Goal: Find specific page/section: Find specific page/section

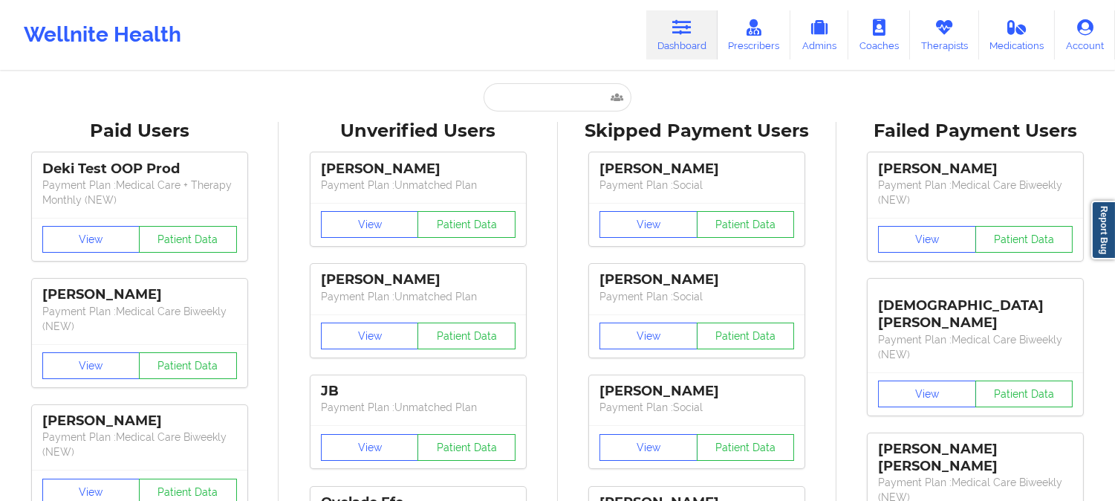
click at [403, 68] on div "Wellnite Health Dashboard Prescribers Admins Coaches Therapists Medications Acc…" at bounding box center [557, 35] width 1115 height 70
click at [569, 94] on input "text" at bounding box center [557, 97] width 147 height 28
paste input "[PERSON_NAME]"
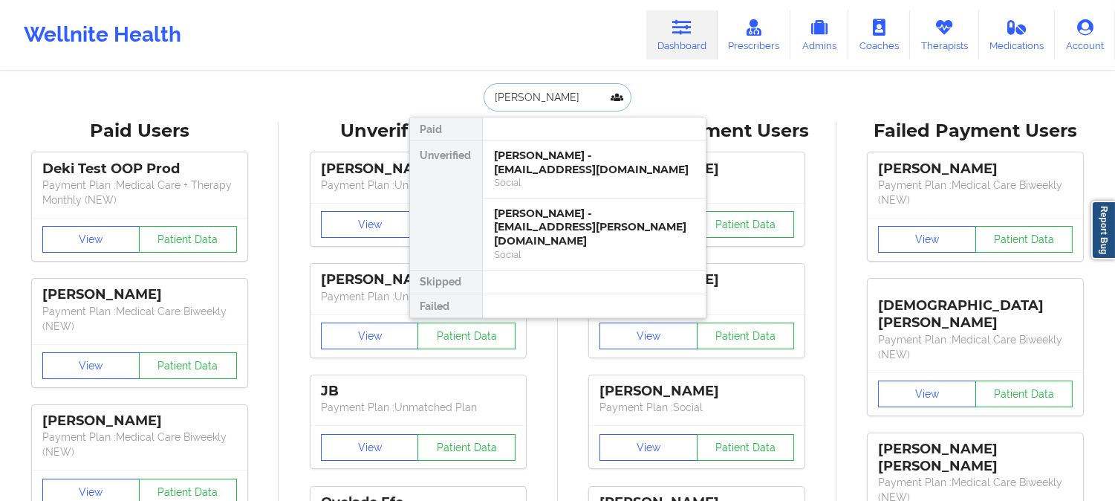
type input "[PERSON_NAME]"
click at [637, 164] on div "[PERSON_NAME] - [EMAIL_ADDRESS][DOMAIN_NAME]" at bounding box center [594, 162] width 199 height 27
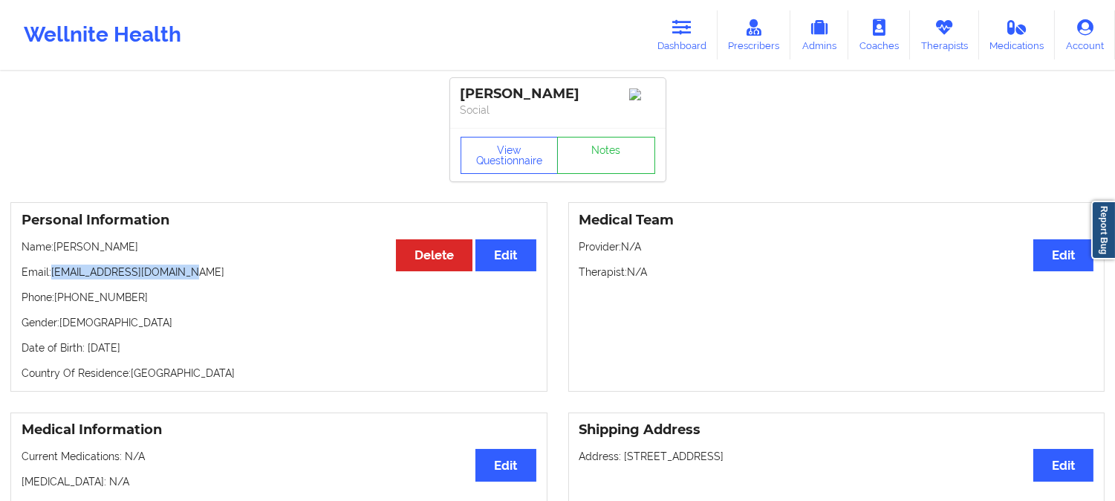
drag, startPoint x: 195, startPoint y: 278, endPoint x: 53, endPoint y: 269, distance: 141.4
click at [53, 269] on p "Email: [EMAIL_ADDRESS][DOMAIN_NAME]" at bounding box center [279, 271] width 515 height 15
copy p "[EMAIL_ADDRESS][DOMAIN_NAME]"
click at [686, 13] on link "Dashboard" at bounding box center [681, 34] width 71 height 49
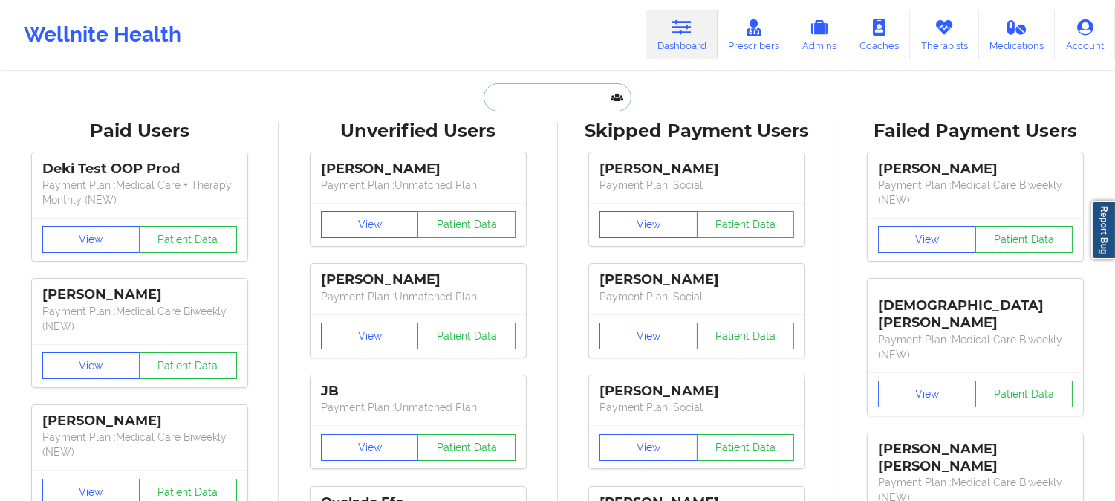
click at [572, 94] on input "text" at bounding box center [557, 97] width 147 height 28
paste input "[PERSON_NAME]"
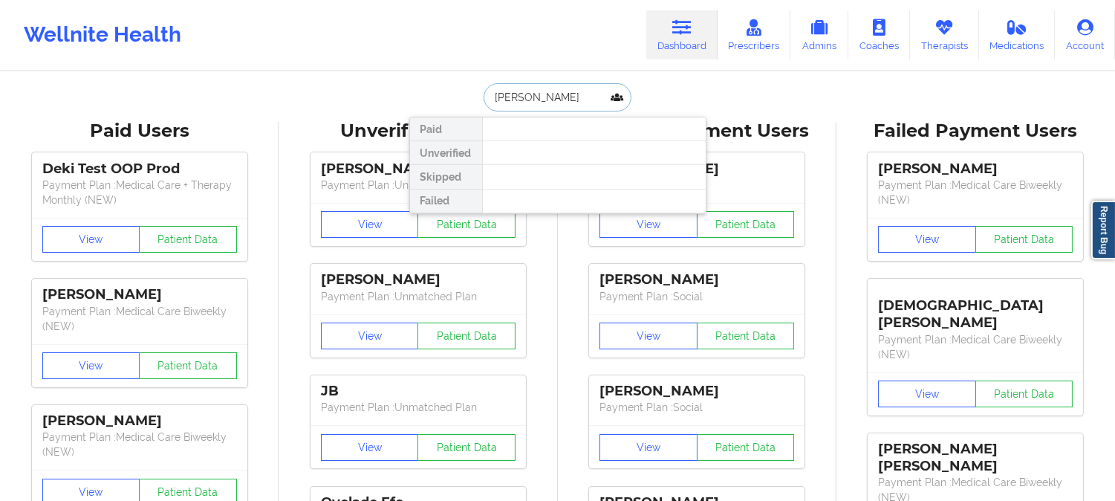
paste input "[PERSON_NAME]"
paste input "[EMAIL_ADDRESS][DOMAIN_NAME]"
type input "[EMAIL_ADDRESS][DOMAIN_NAME]"
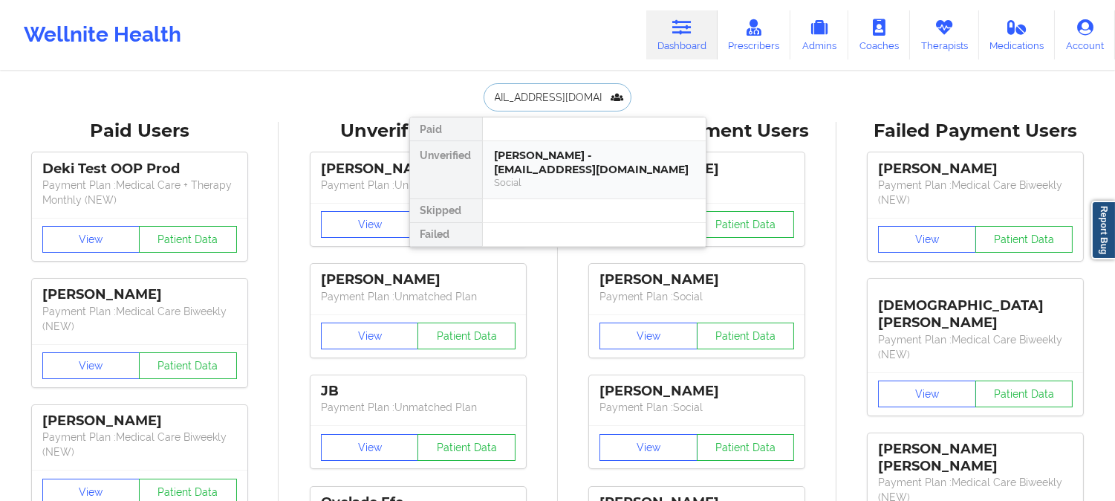
click at [553, 177] on div "Social" at bounding box center [594, 182] width 199 height 13
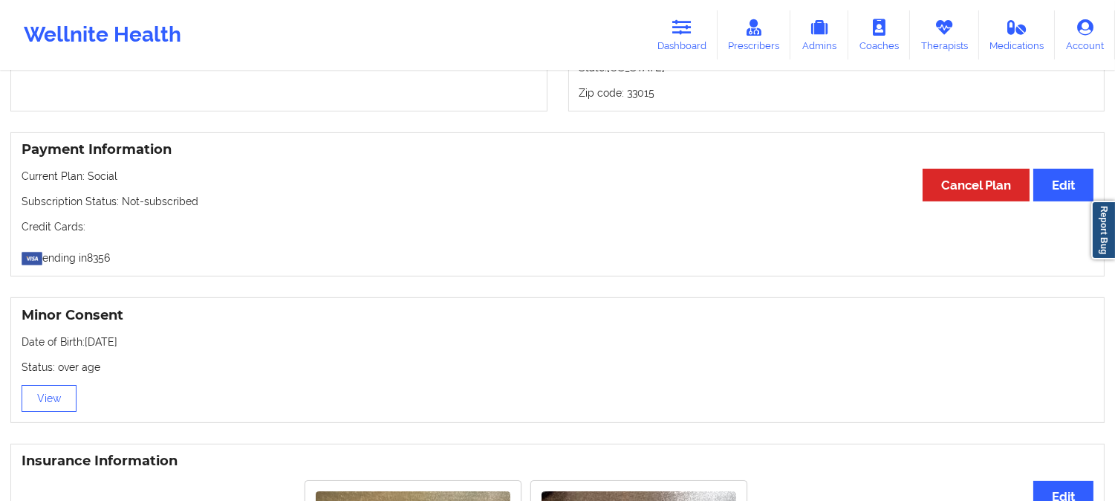
scroll to position [825, 0]
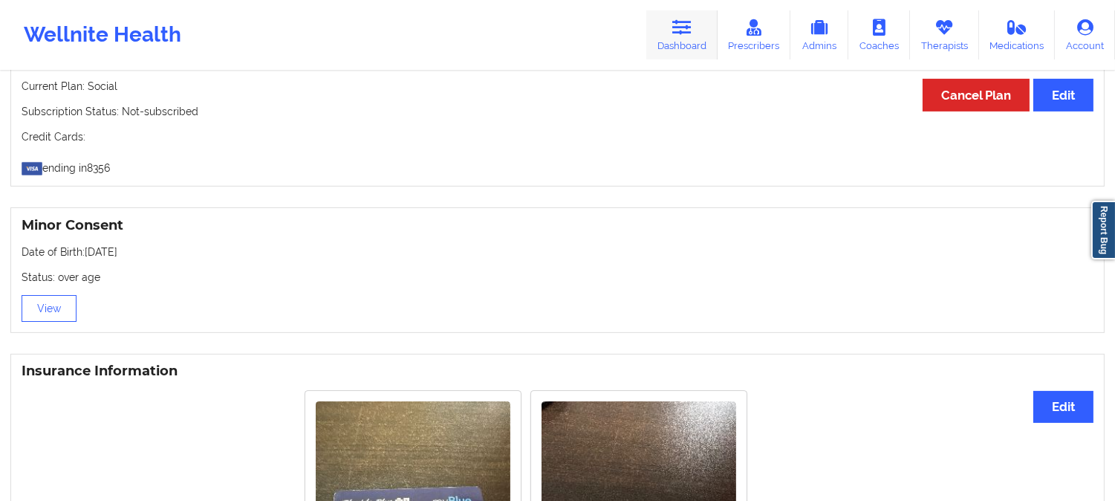
click at [692, 23] on icon at bounding box center [681, 27] width 19 height 16
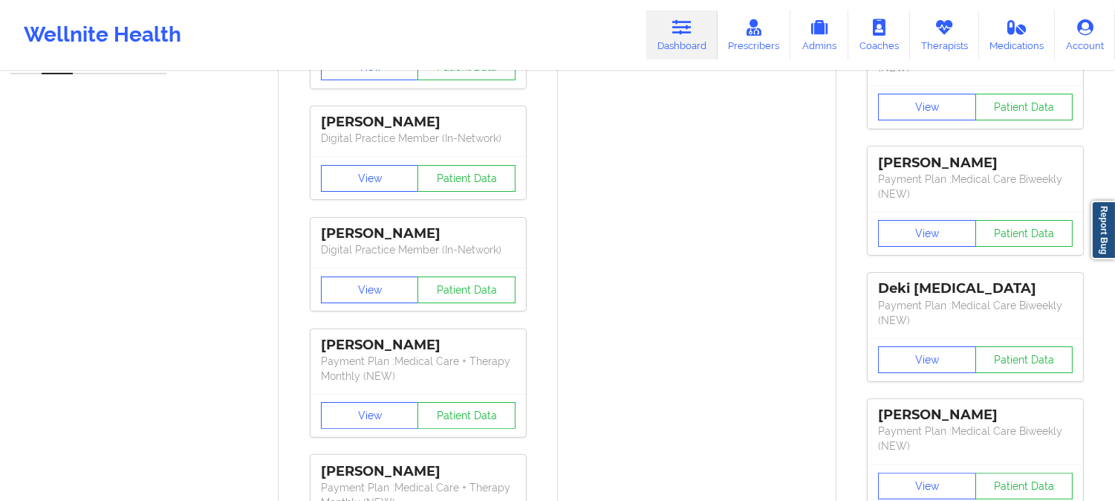
drag, startPoint x: 644, startPoint y: 354, endPoint x: 642, endPoint y: 342, distance: 11.4
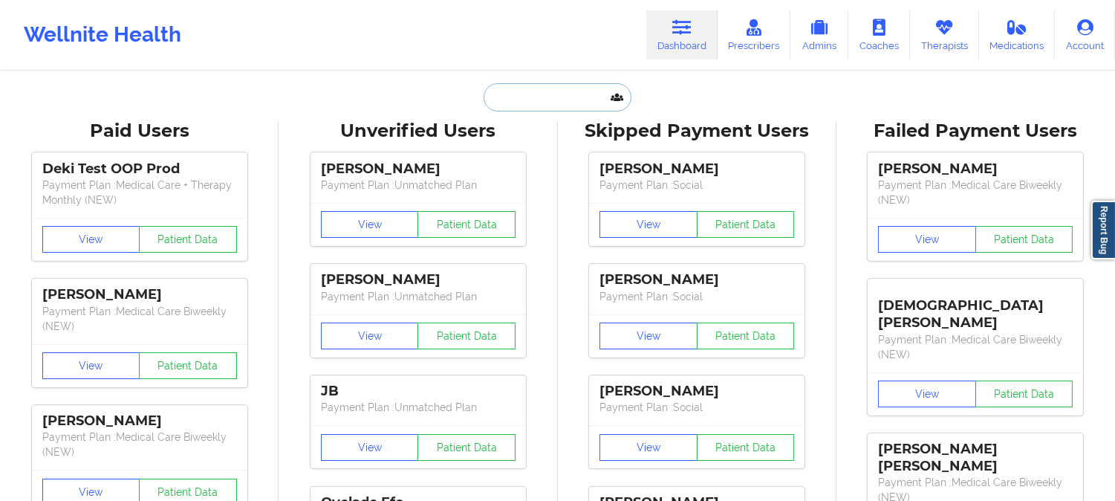
click at [559, 91] on input "text" at bounding box center [557, 97] width 147 height 28
paste input "REGEN B [PERSON_NAME]"
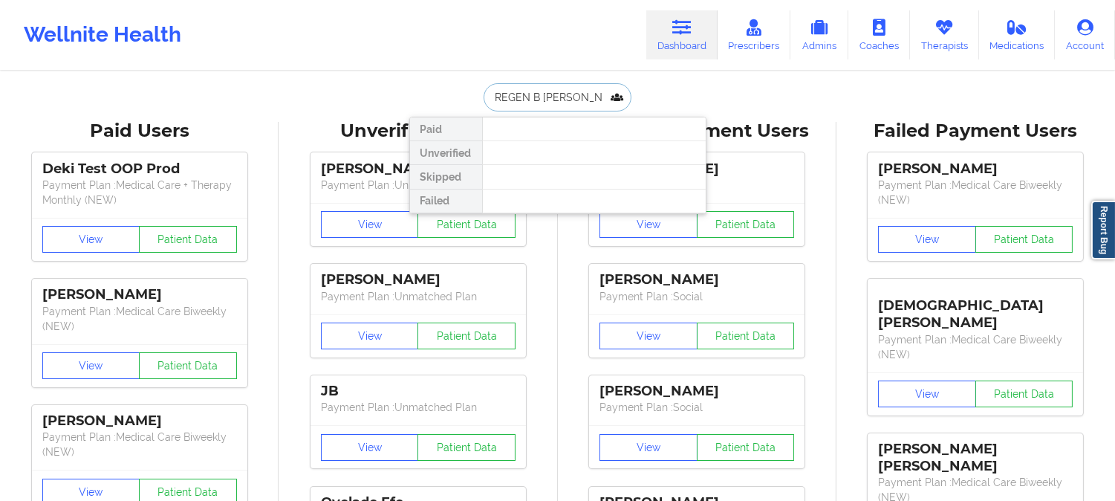
type input "REGEN GUNTER"
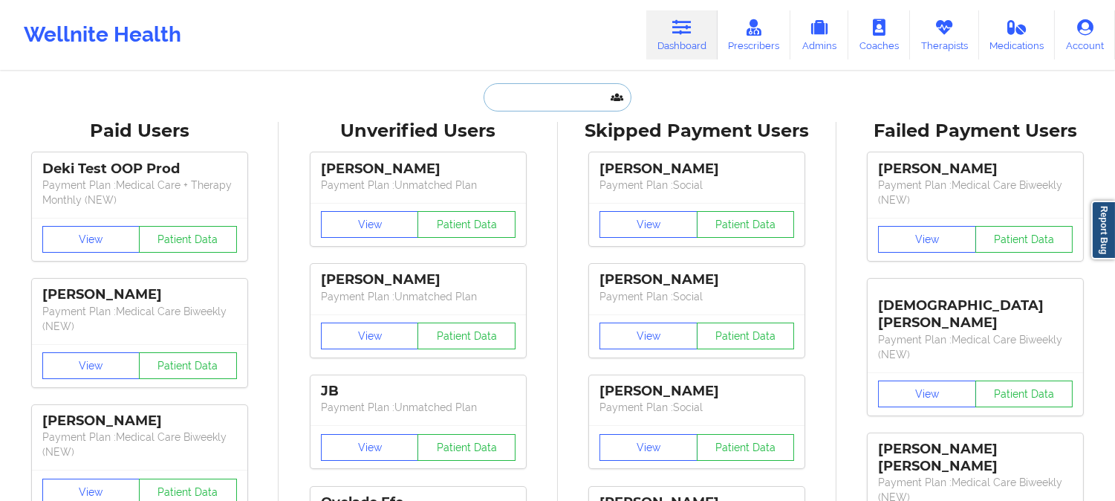
paste input "[PERSON_NAME][DOMAIN_NAME][EMAIL_ADDRESS][DOMAIN_NAME]"
type input "[PERSON_NAME][DOMAIN_NAME][EMAIL_ADDRESS][DOMAIN_NAME]"
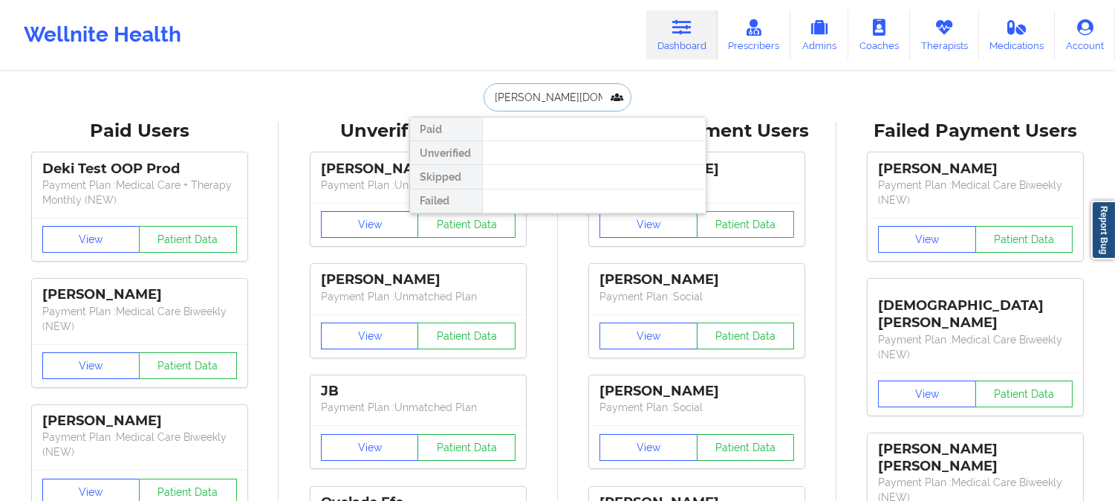
scroll to position [0, 19]
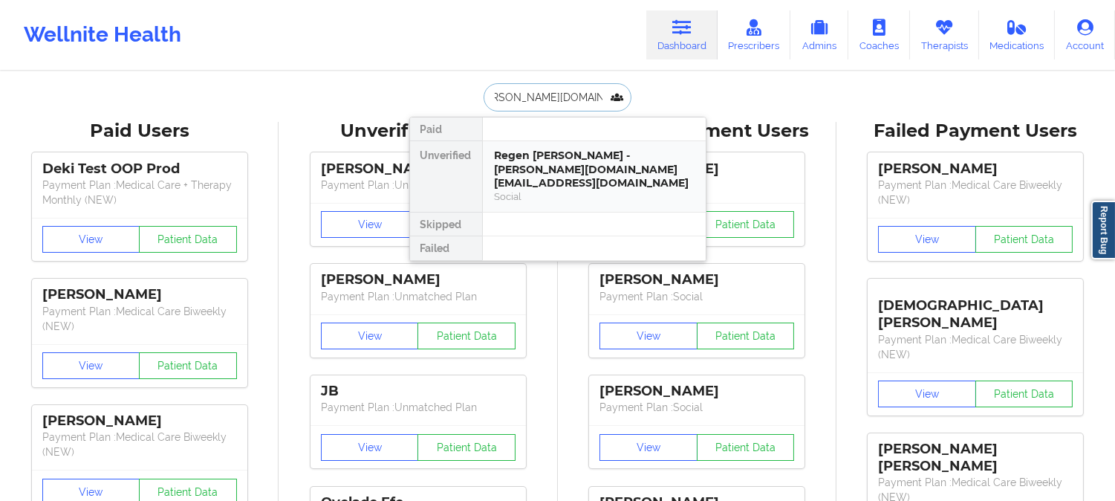
click at [547, 166] on div "Regen [PERSON_NAME] - [PERSON_NAME][DOMAIN_NAME][EMAIL_ADDRESS][DOMAIN_NAME]" at bounding box center [594, 170] width 199 height 42
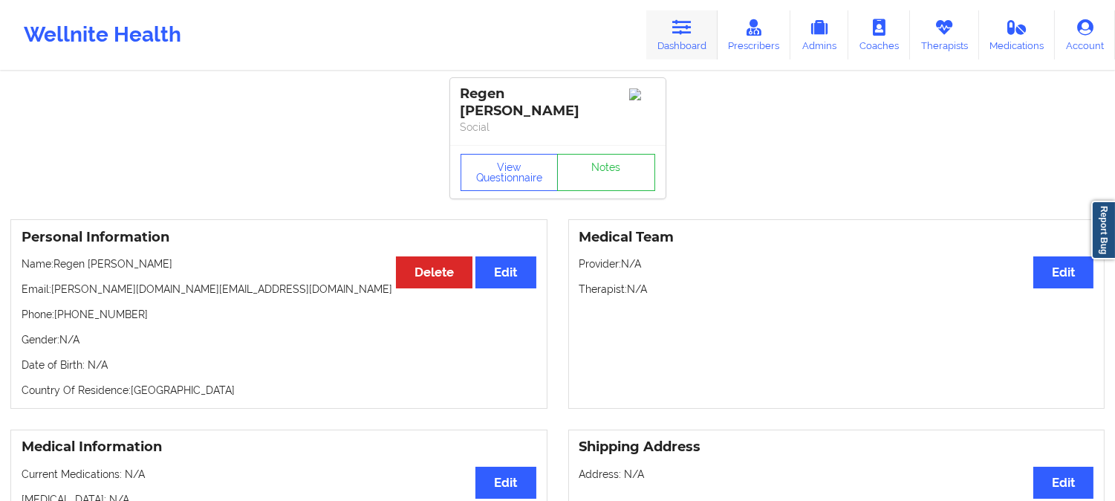
click at [680, 27] on icon at bounding box center [681, 27] width 19 height 16
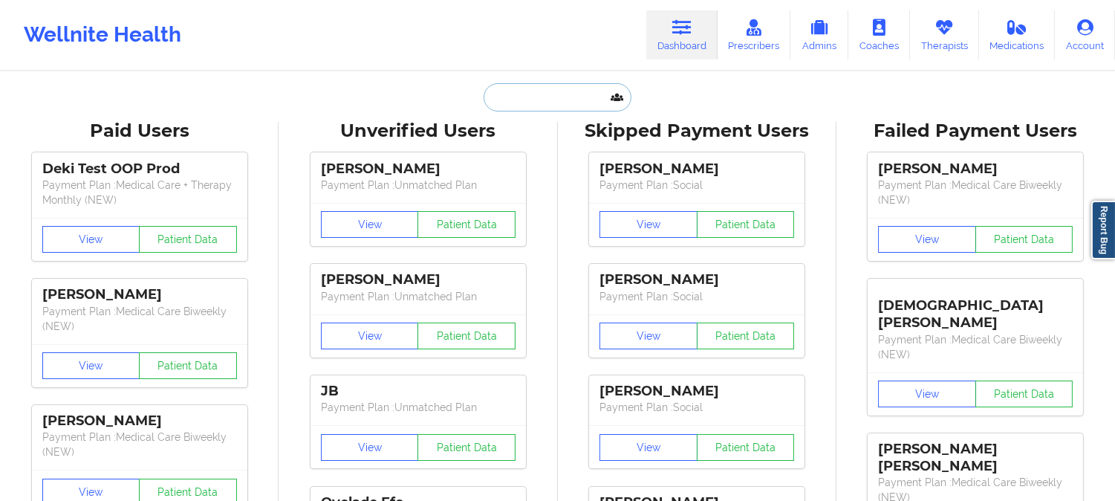
click at [555, 94] on input "text" at bounding box center [557, 97] width 147 height 28
paste input "[PERSON_NAME]"
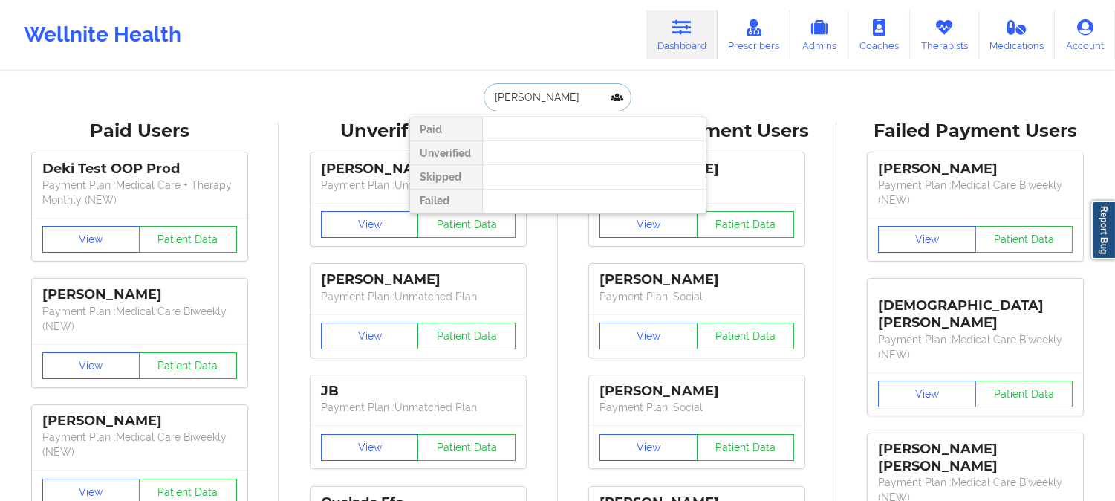
type input "[PERSON_NAME]"
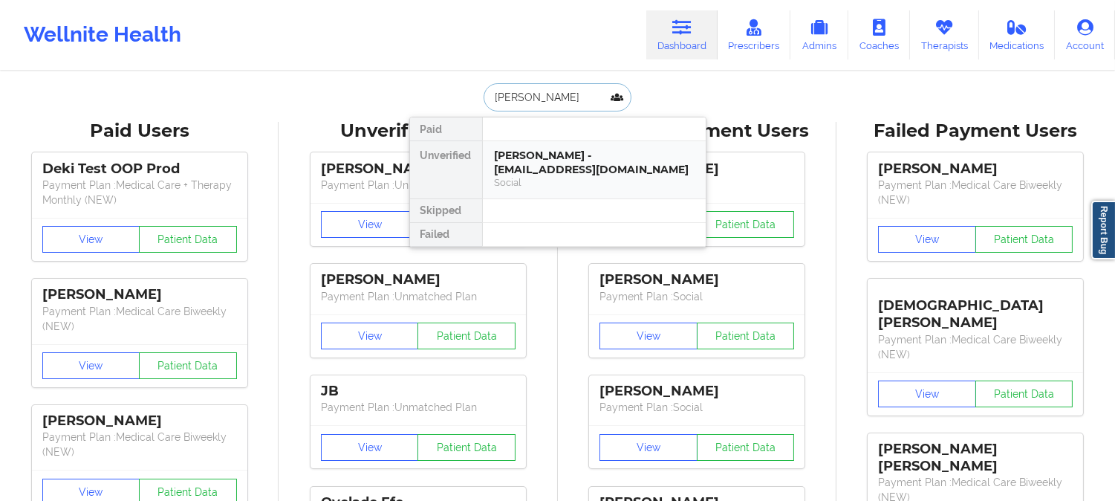
click at [607, 160] on div "[PERSON_NAME] - [EMAIL_ADDRESS][DOMAIN_NAME]" at bounding box center [594, 162] width 199 height 27
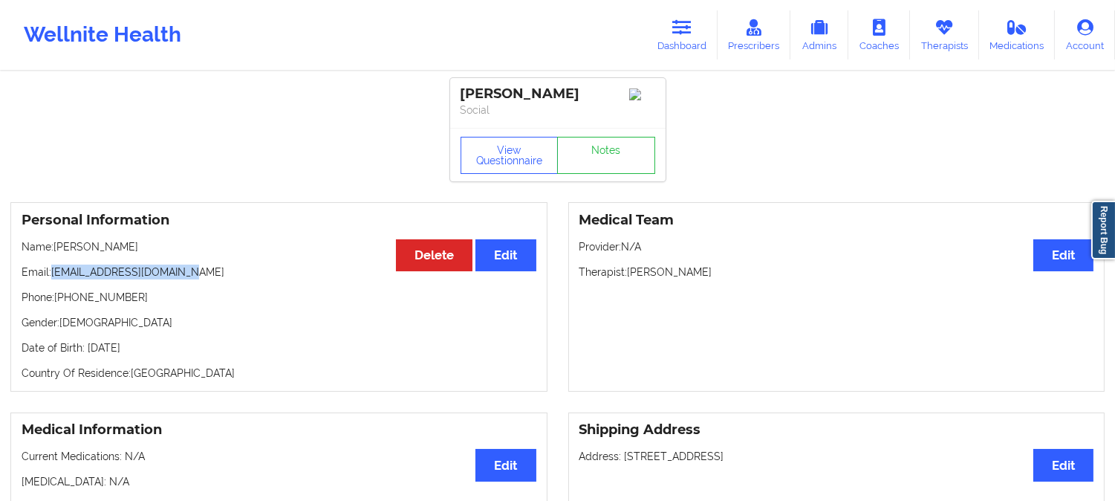
drag, startPoint x: 219, startPoint y: 278, endPoint x: 52, endPoint y: 273, distance: 167.2
click at [52, 273] on p "Email: [EMAIL_ADDRESS][DOMAIN_NAME]" at bounding box center [279, 271] width 515 height 15
copy p "[EMAIL_ADDRESS][DOMAIN_NAME]"
click at [131, 251] on p "Name: [PERSON_NAME]" at bounding box center [279, 246] width 515 height 15
drag, startPoint x: 129, startPoint y: 251, endPoint x: 53, endPoint y: 249, distance: 76.5
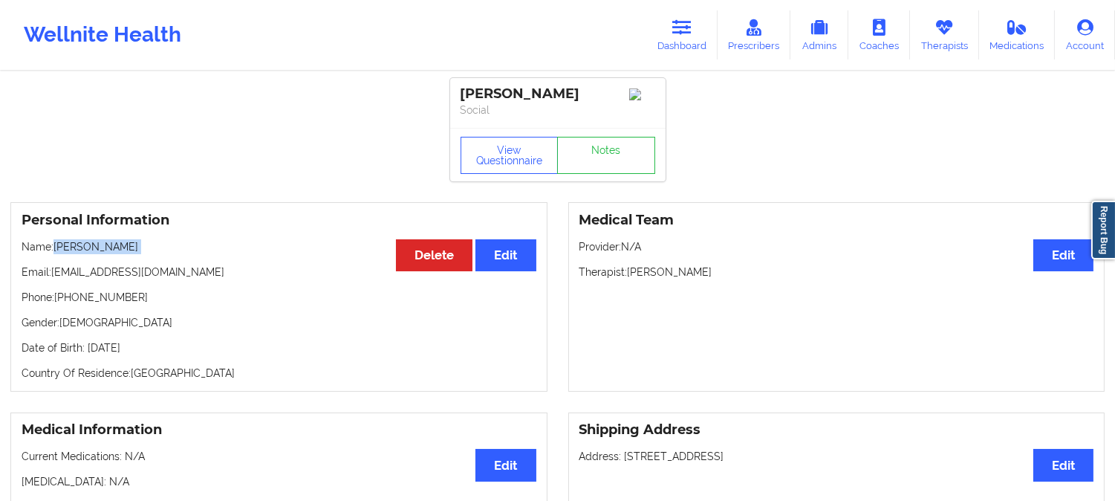
click at [53, 249] on p "Name: [PERSON_NAME]" at bounding box center [279, 246] width 515 height 15
click at [120, 254] on p "Name: [PERSON_NAME]" at bounding box center [279, 246] width 515 height 15
drag, startPoint x: 122, startPoint y: 254, endPoint x: 56, endPoint y: 250, distance: 65.5
click at [56, 250] on p "Name: [PERSON_NAME]" at bounding box center [279, 246] width 515 height 15
copy p "[PERSON_NAME]"
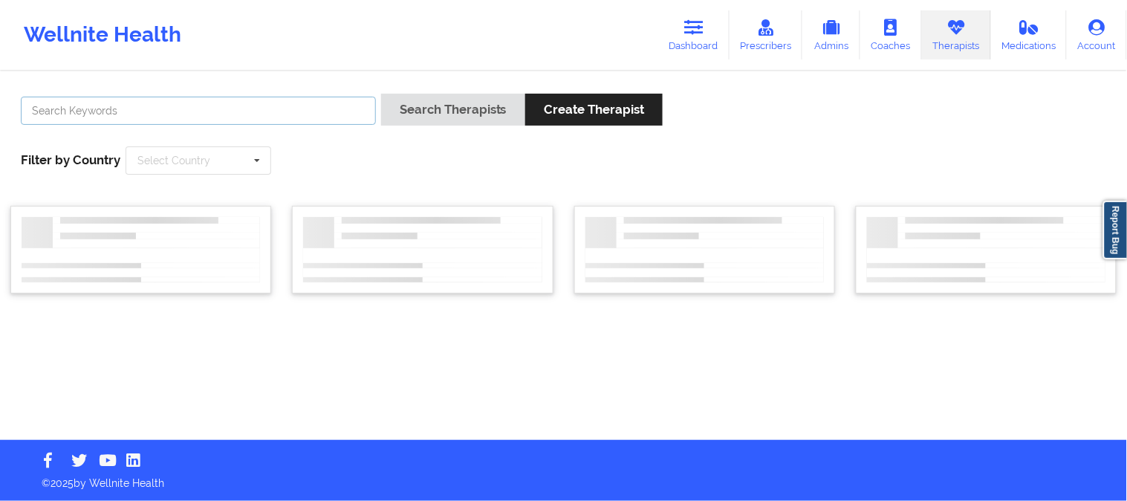
click at [327, 110] on input "text" at bounding box center [198, 111] width 355 height 28
paste input "[PERSON_NAME]:"
type input "[PERSON_NAME]"
click at [381, 94] on button "Search Therapists" at bounding box center [453, 110] width 144 height 32
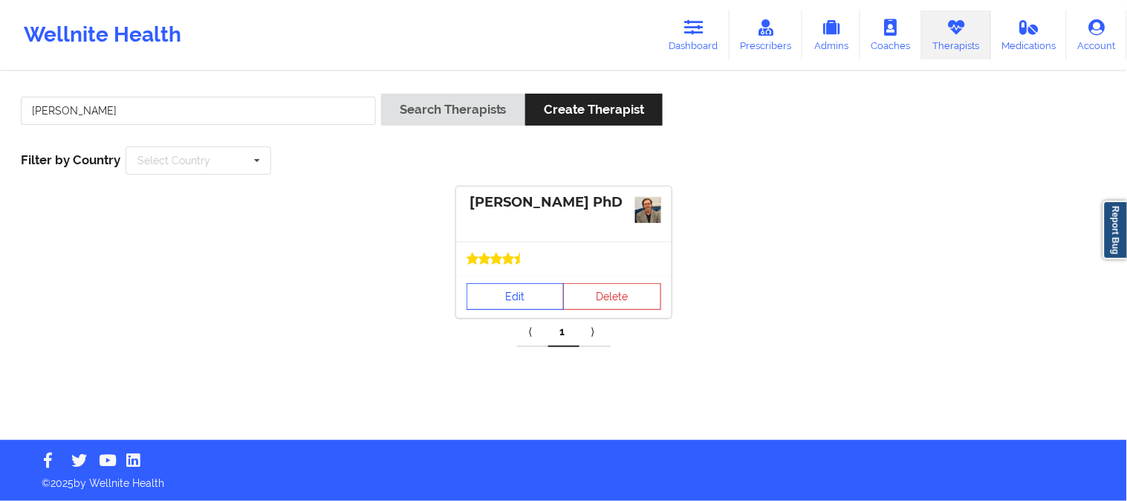
click at [514, 302] on link "Edit" at bounding box center [515, 296] width 98 height 27
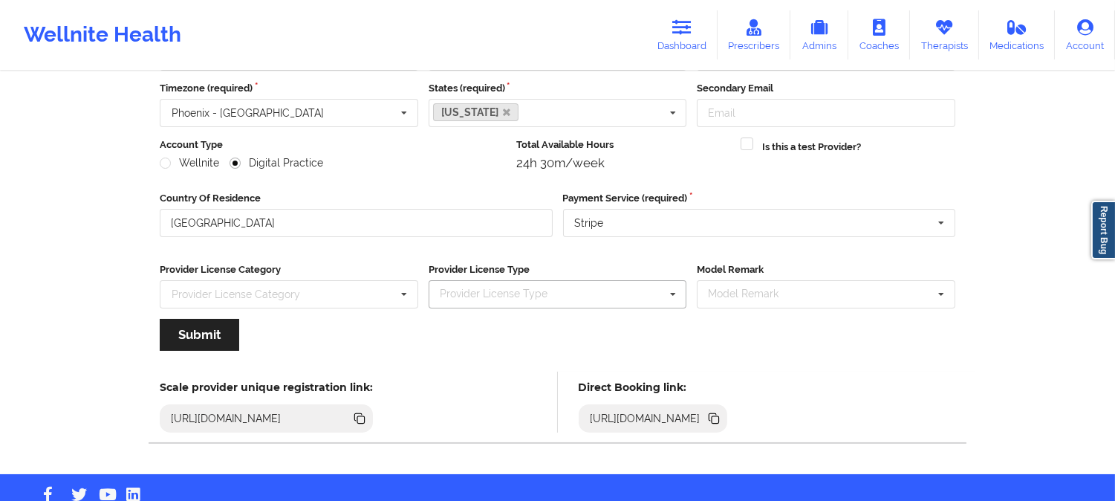
scroll to position [166, 0]
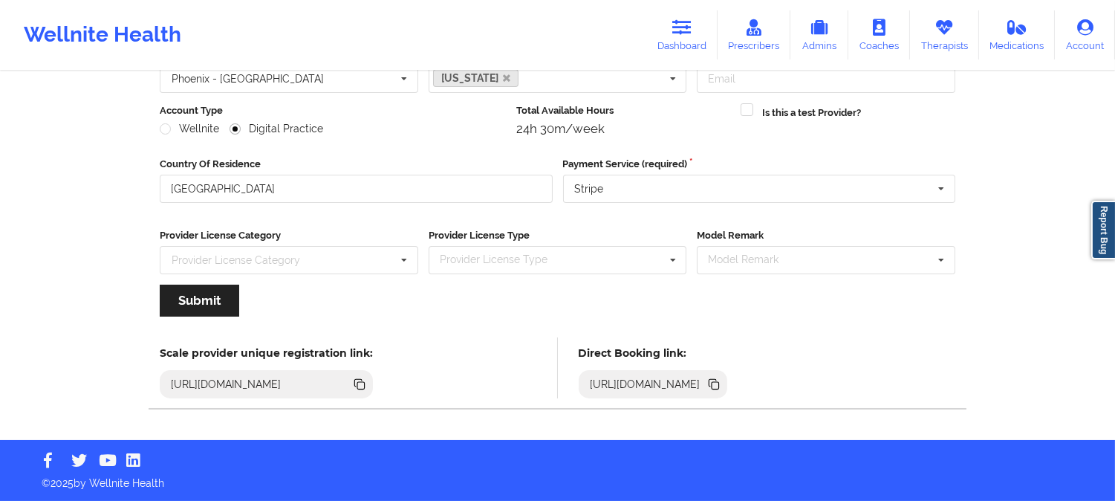
click at [722, 379] on icon at bounding box center [714, 384] width 16 height 16
